Goal: Information Seeking & Learning: Find specific fact

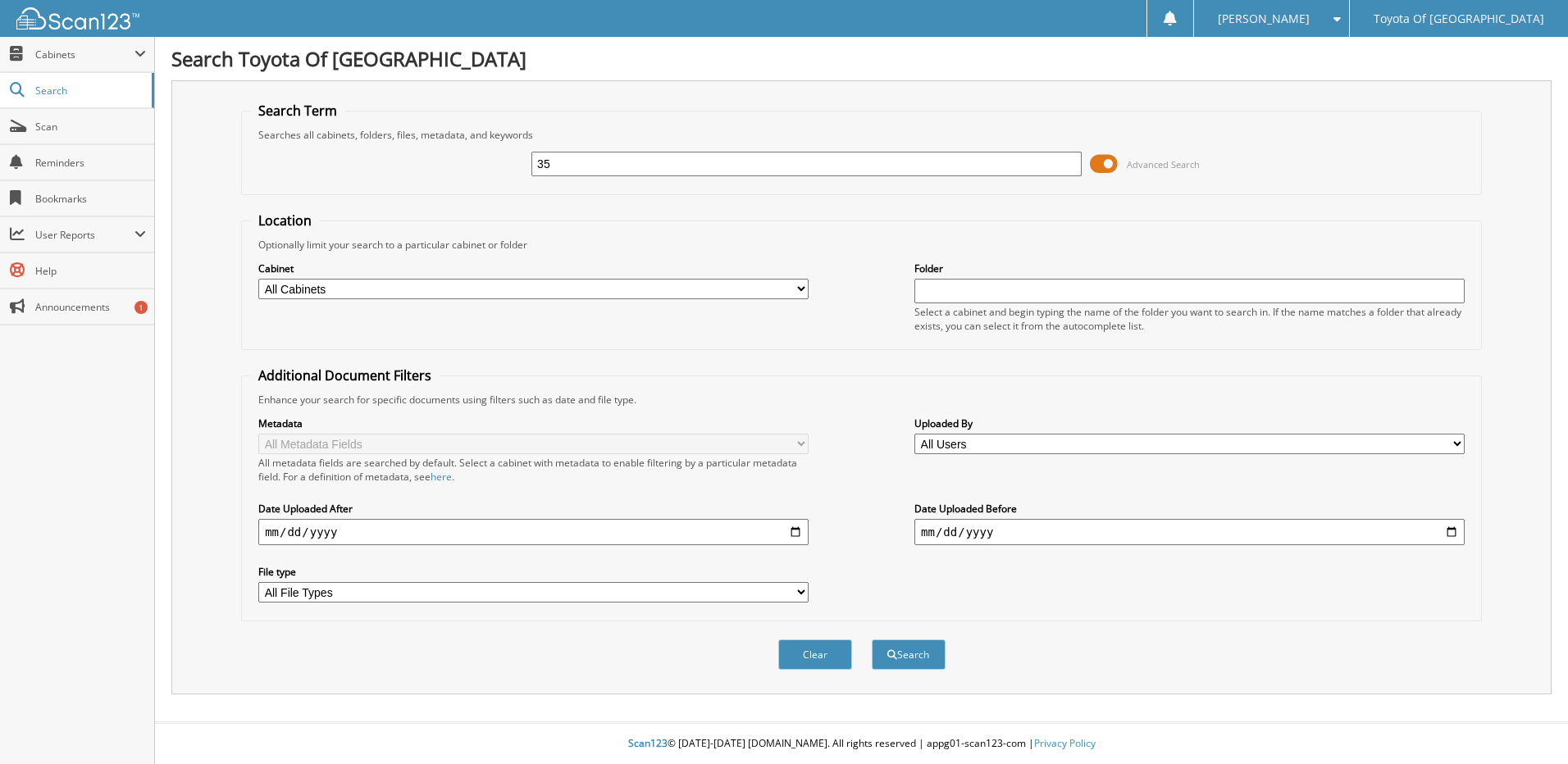
type input "3"
type input "354144"
click at [872, 640] on button "Search" at bounding box center [909, 654] width 74 height 30
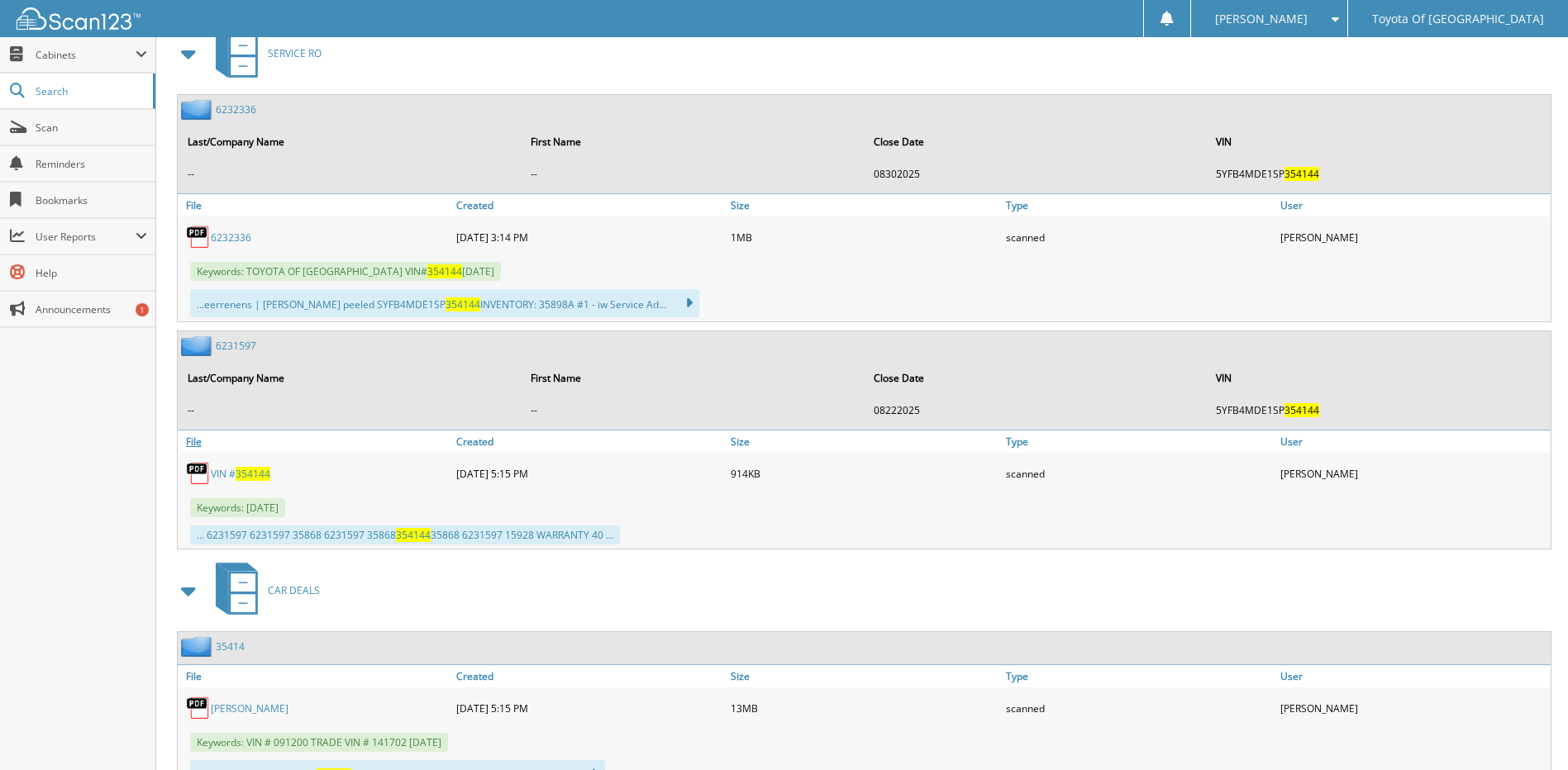
scroll to position [744, 0]
click at [199, 60] on span at bounding box center [189, 55] width 23 height 29
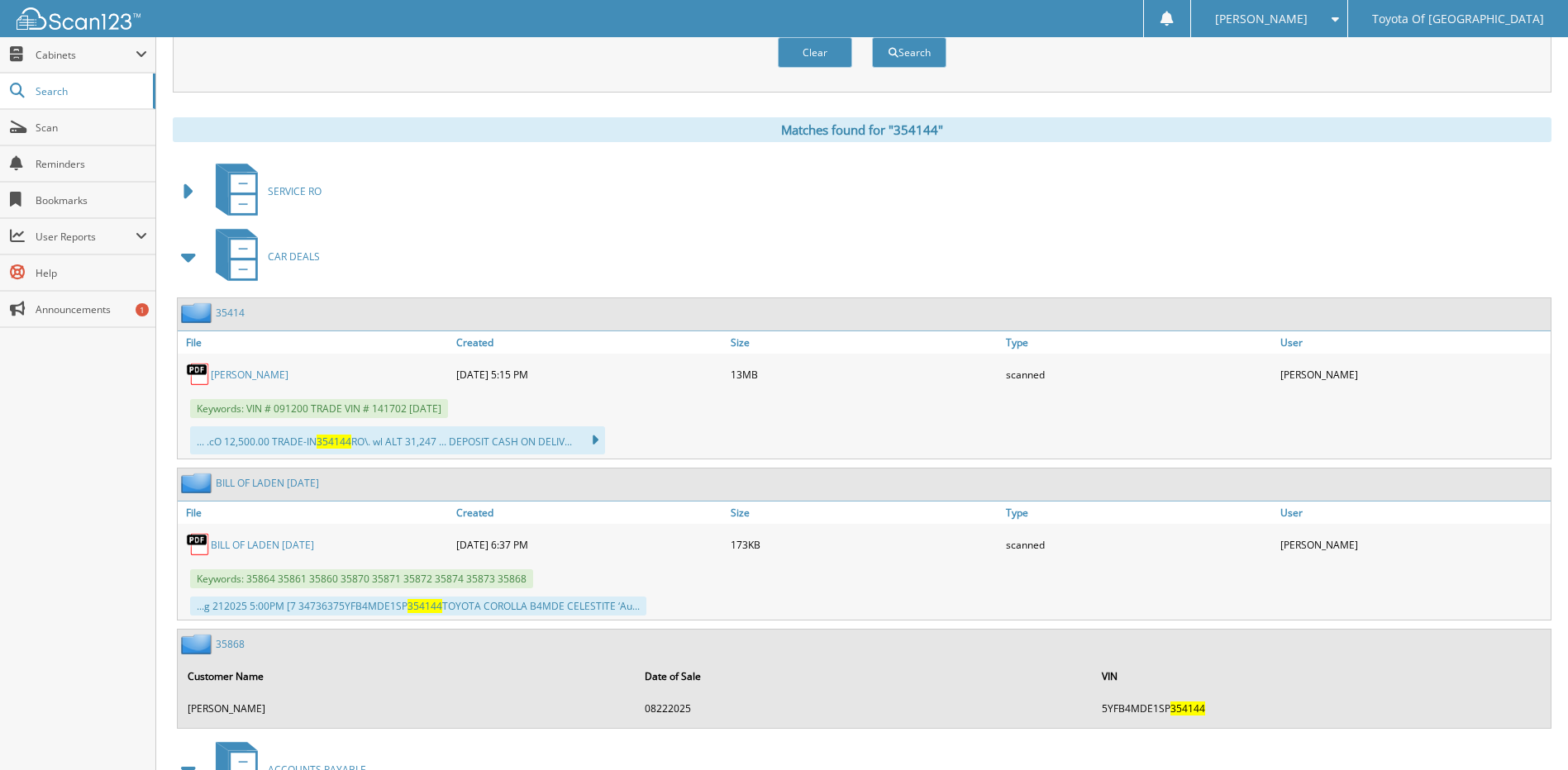
scroll to position [578, 0]
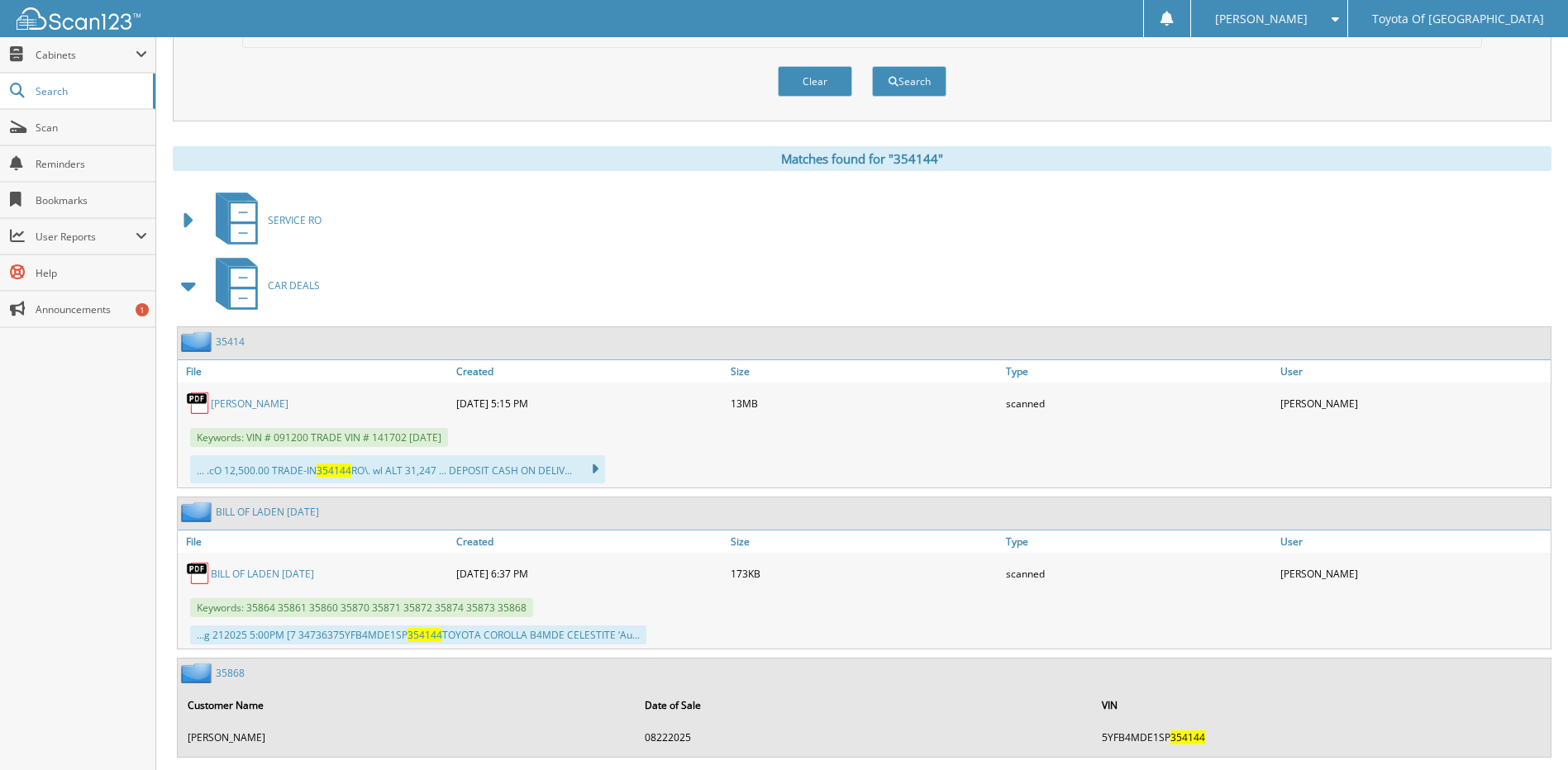
click at [932, 249] on div "SERVICE RO" at bounding box center [862, 220] width 1379 height 66
